Goal: Navigation & Orientation: Find specific page/section

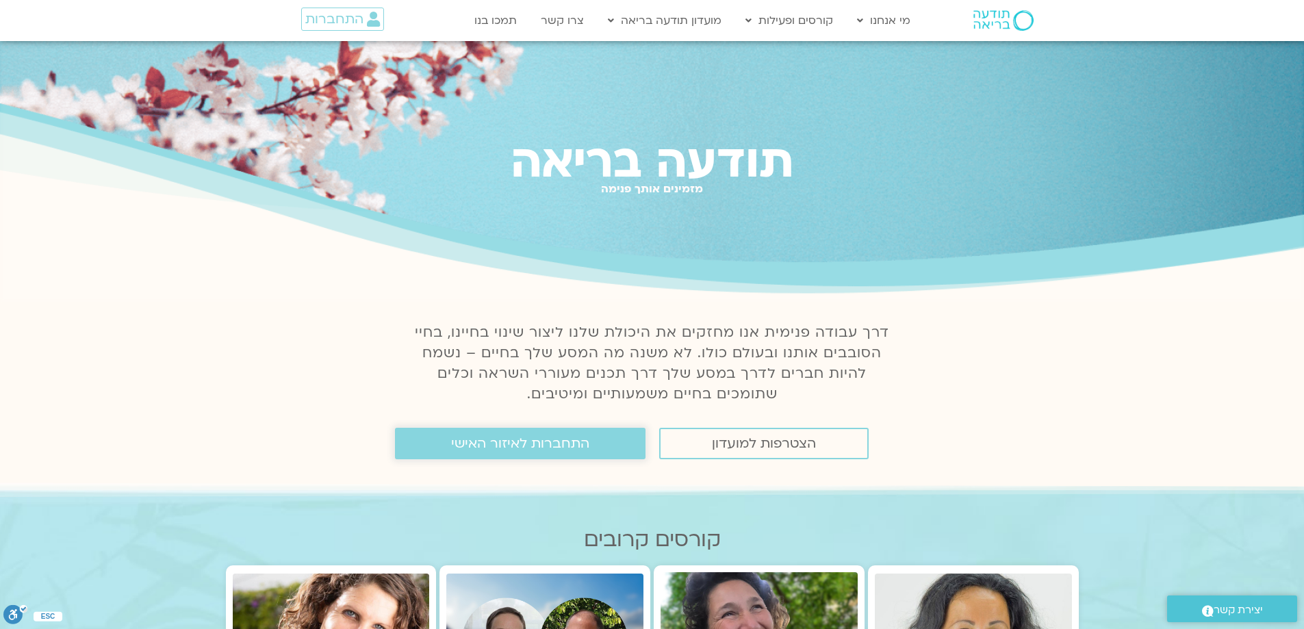
click at [527, 443] on span "התחברות לאיזור האישי" at bounding box center [520, 443] width 138 height 15
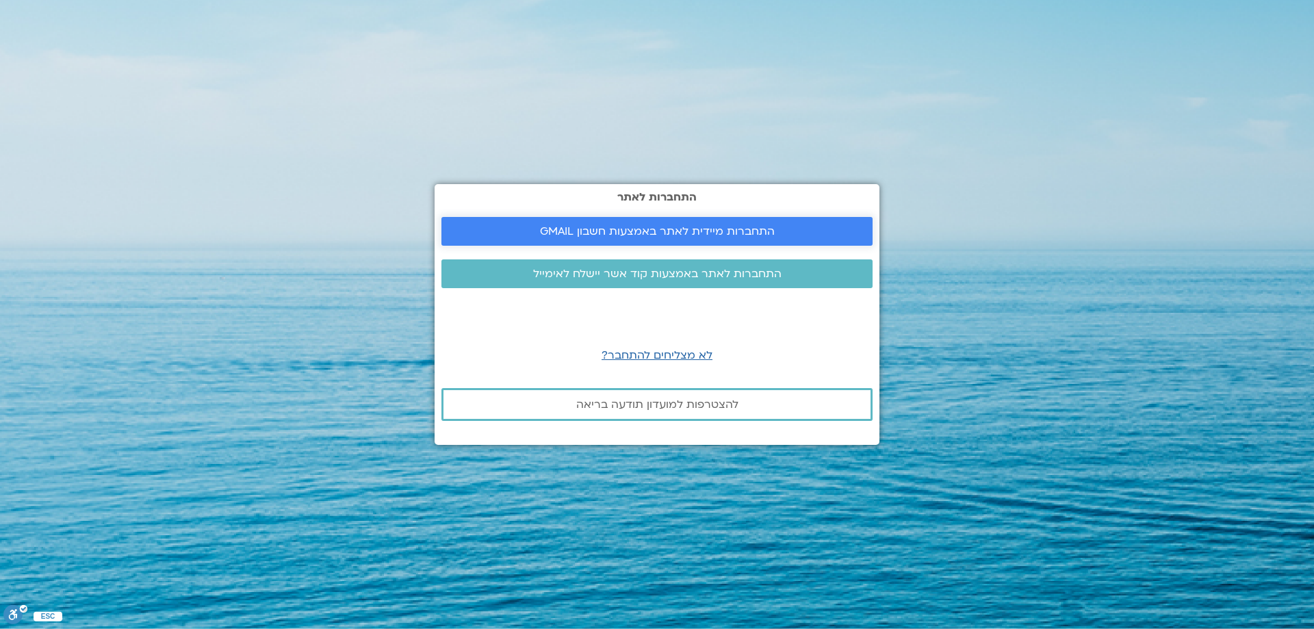
click at [758, 235] on span "התחברות מיידית לאתר באמצעות חשבון GMAIL" at bounding box center [657, 231] width 235 height 12
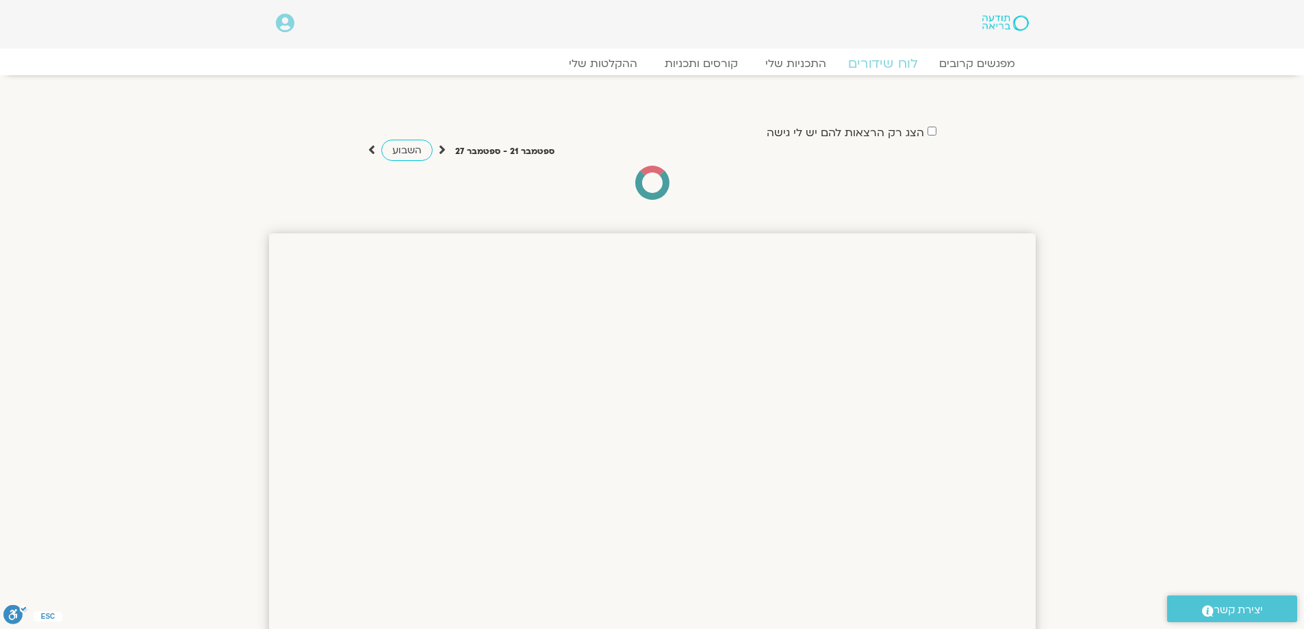
click at [884, 62] on link "לוח שידורים" at bounding box center [882, 63] width 103 height 16
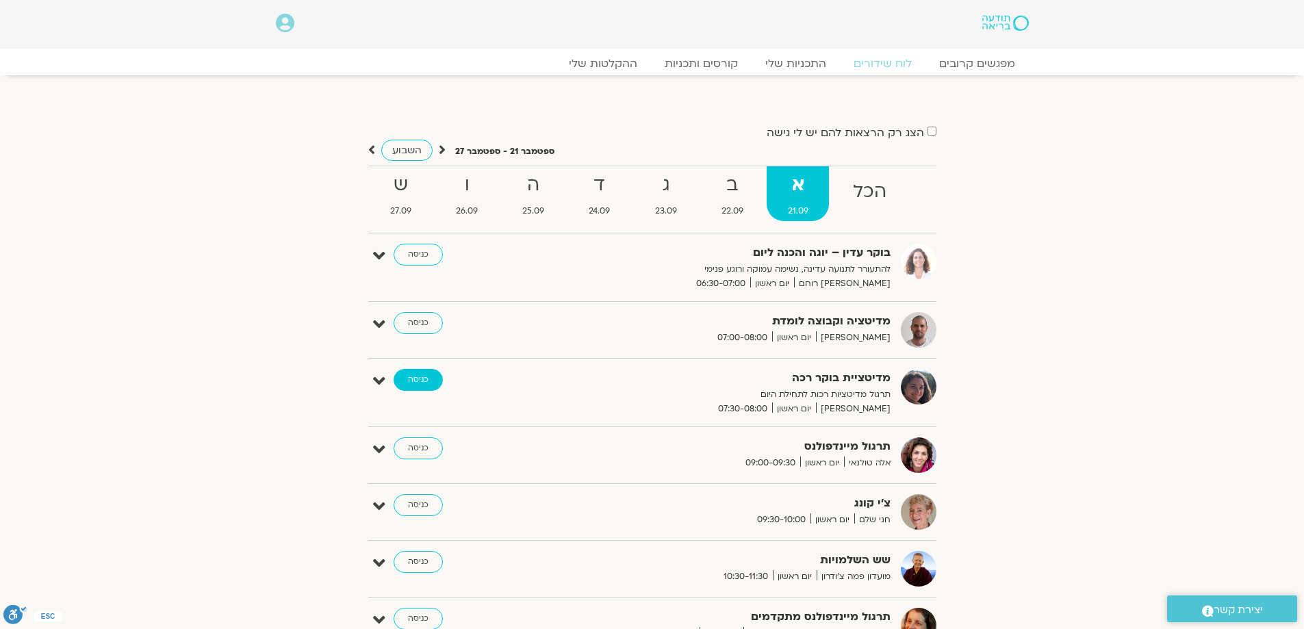
click at [413, 381] on link "כניסה" at bounding box center [418, 380] width 49 height 22
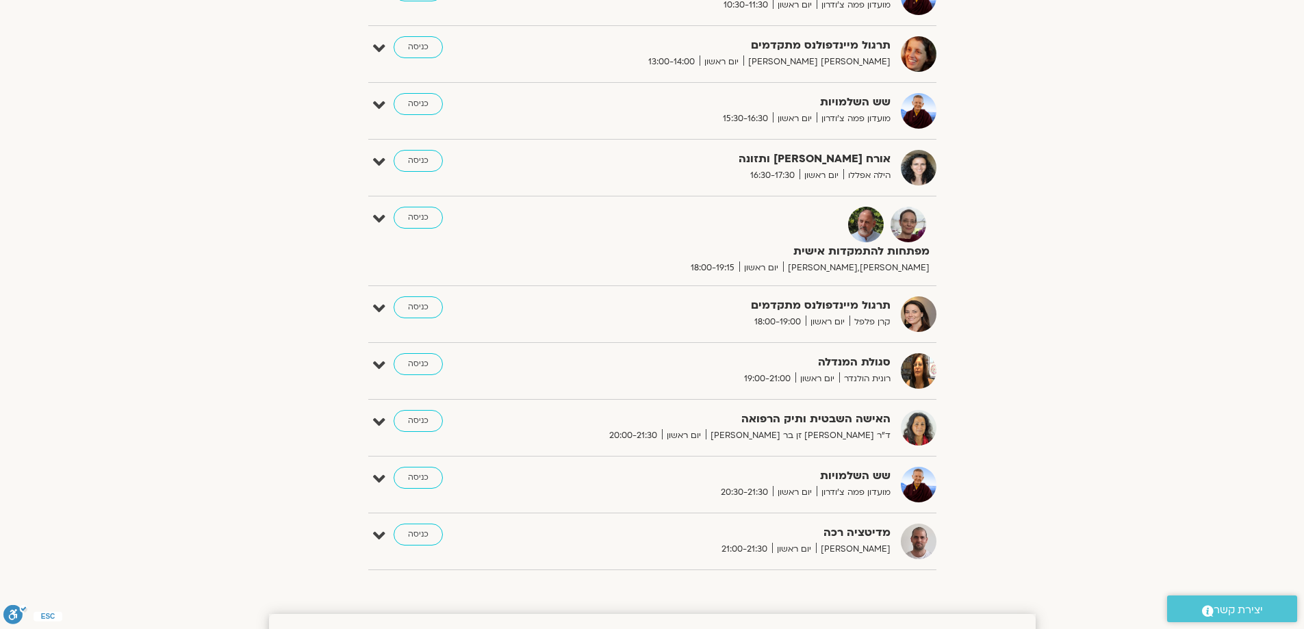
scroll to position [548, 0]
